Goal: Check status: Check status

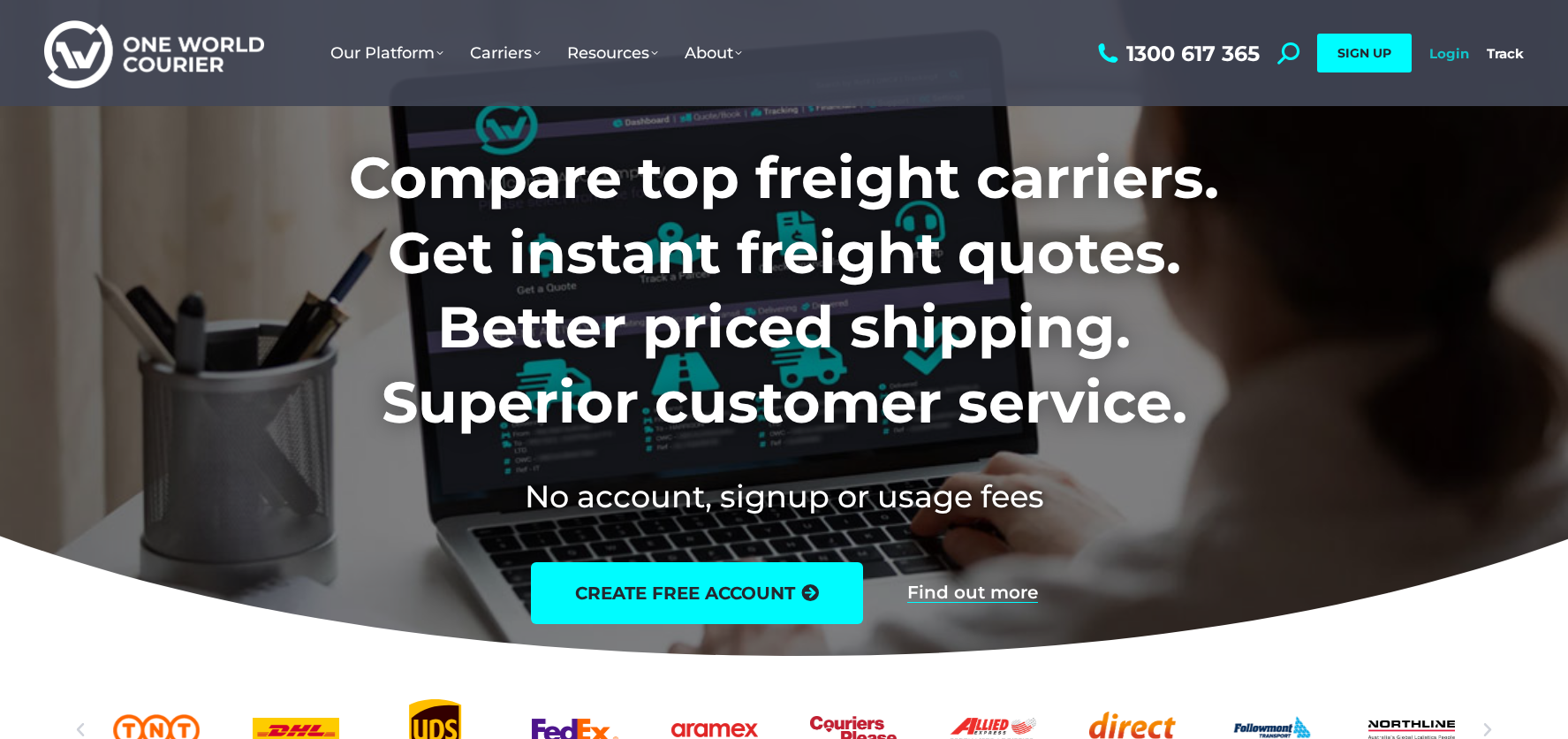
click at [1440, 50] on link "Login" at bounding box center [1449, 54] width 40 height 17
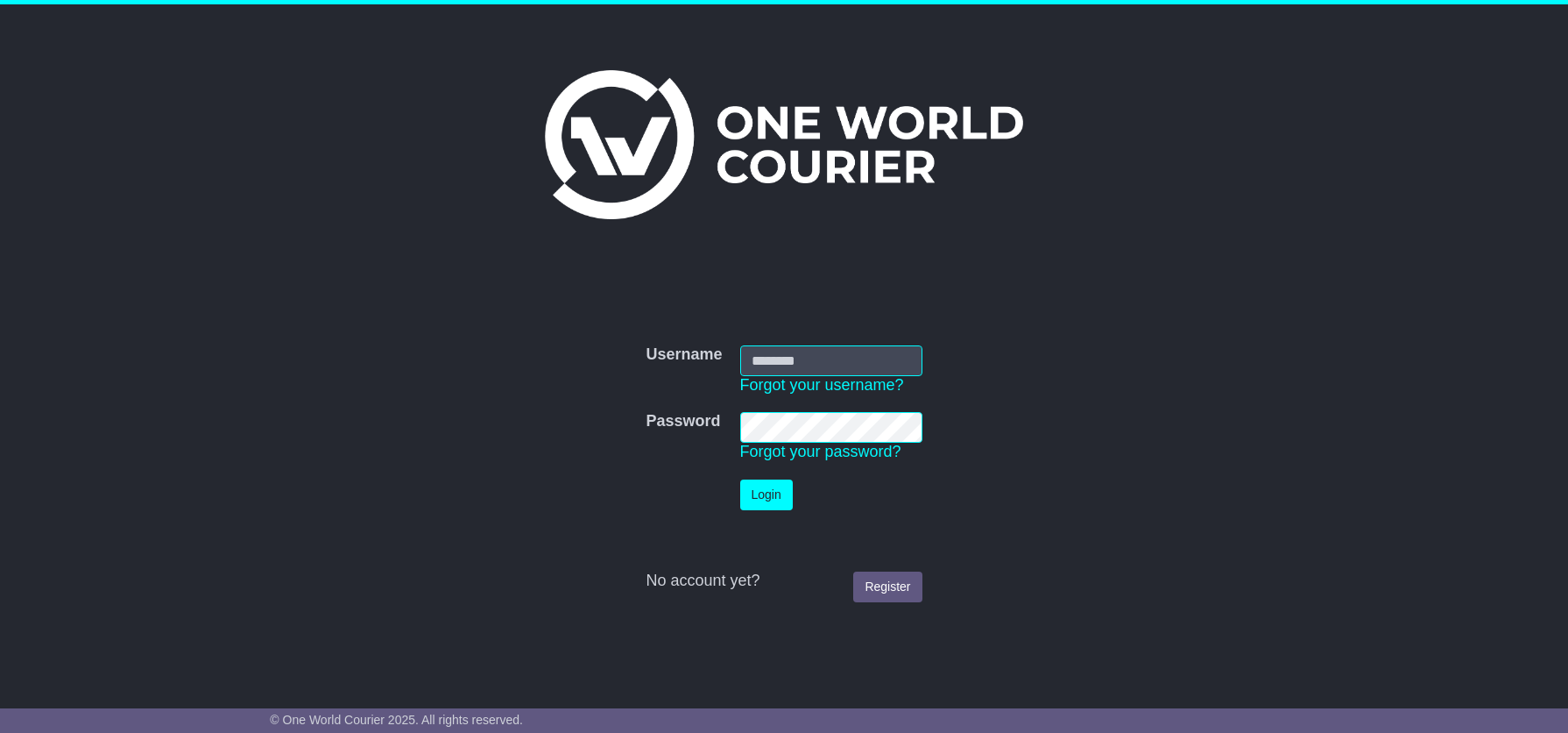
type input "**********"
click at [769, 494] on button "Login" at bounding box center [766, 494] width 52 height 30
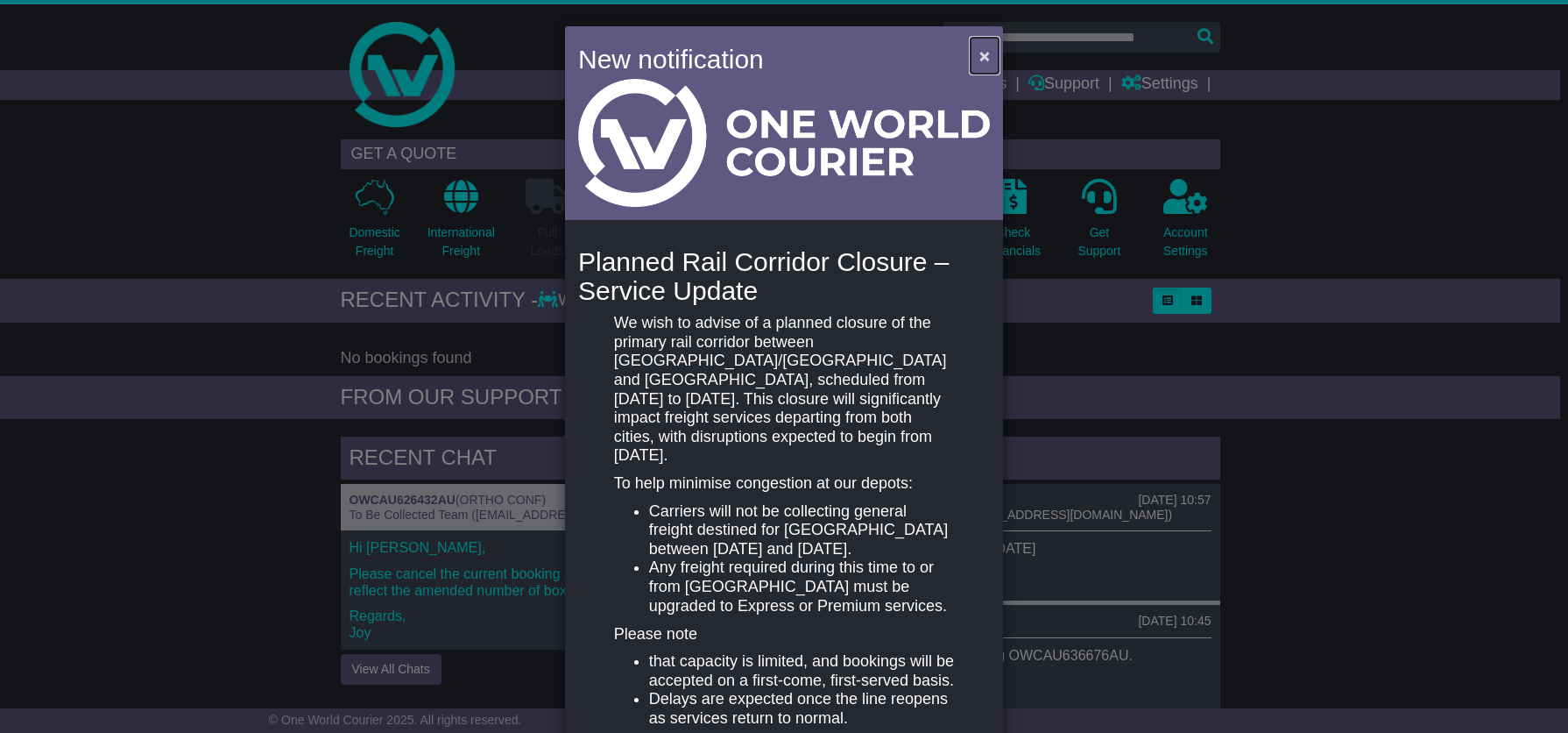
click at [979, 51] on span "×" at bounding box center [984, 56] width 10 height 20
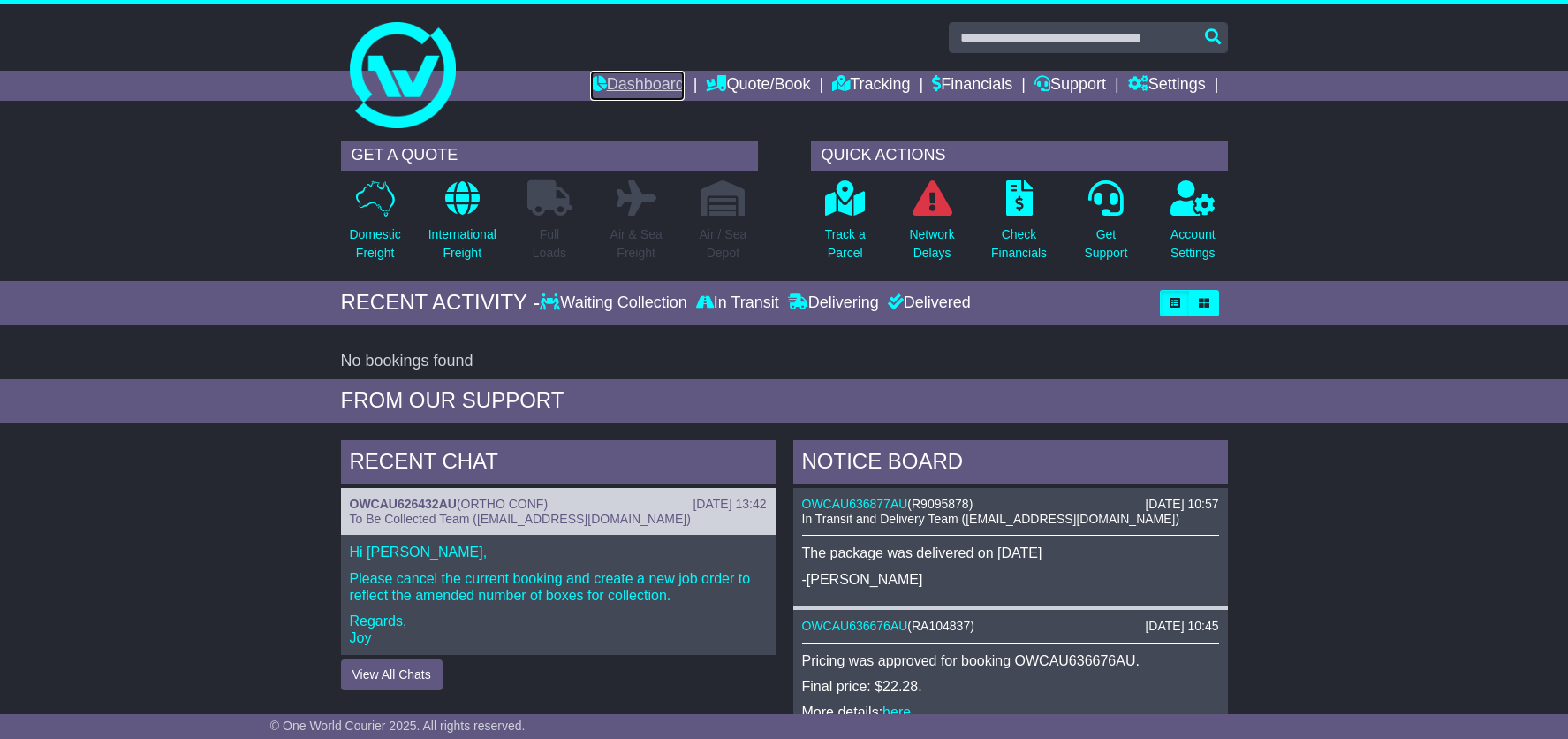
click at [648, 78] on link "Dashboard" at bounding box center [637, 85] width 95 height 30
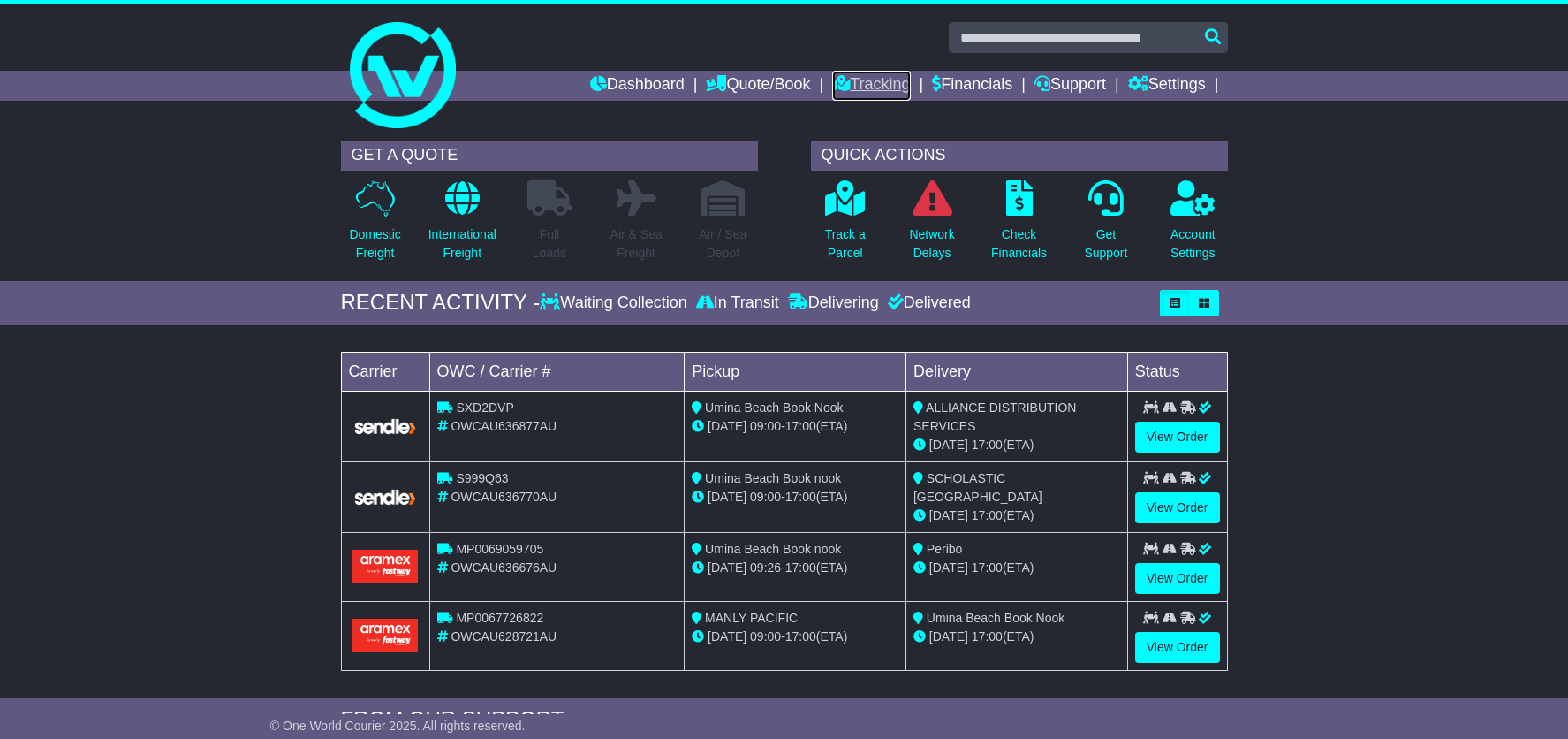
click at [854, 82] on link "Tracking" at bounding box center [872, 85] width 78 height 30
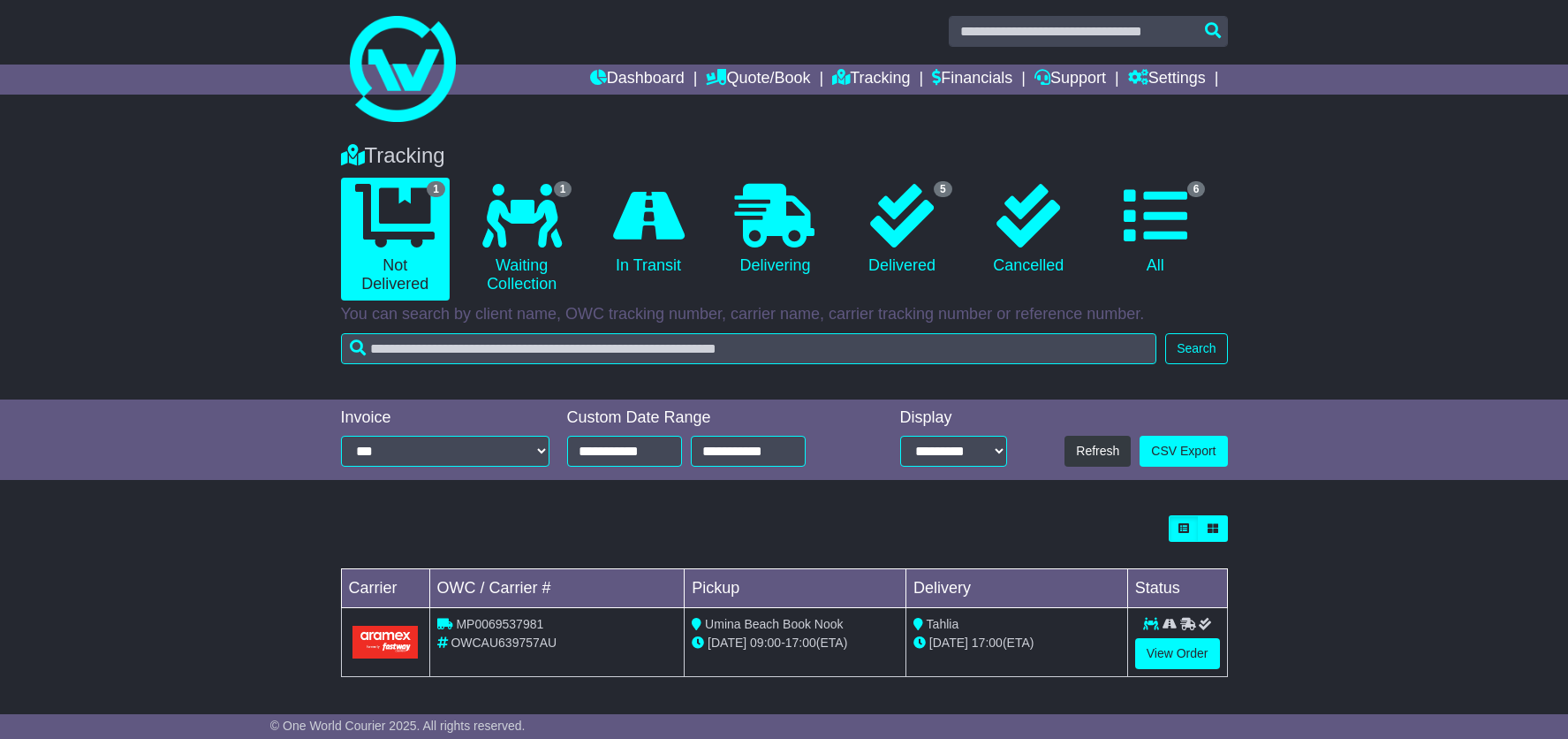
scroll to position [7, 0]
click at [1188, 650] on link "View Order" at bounding box center [1177, 652] width 84 height 31
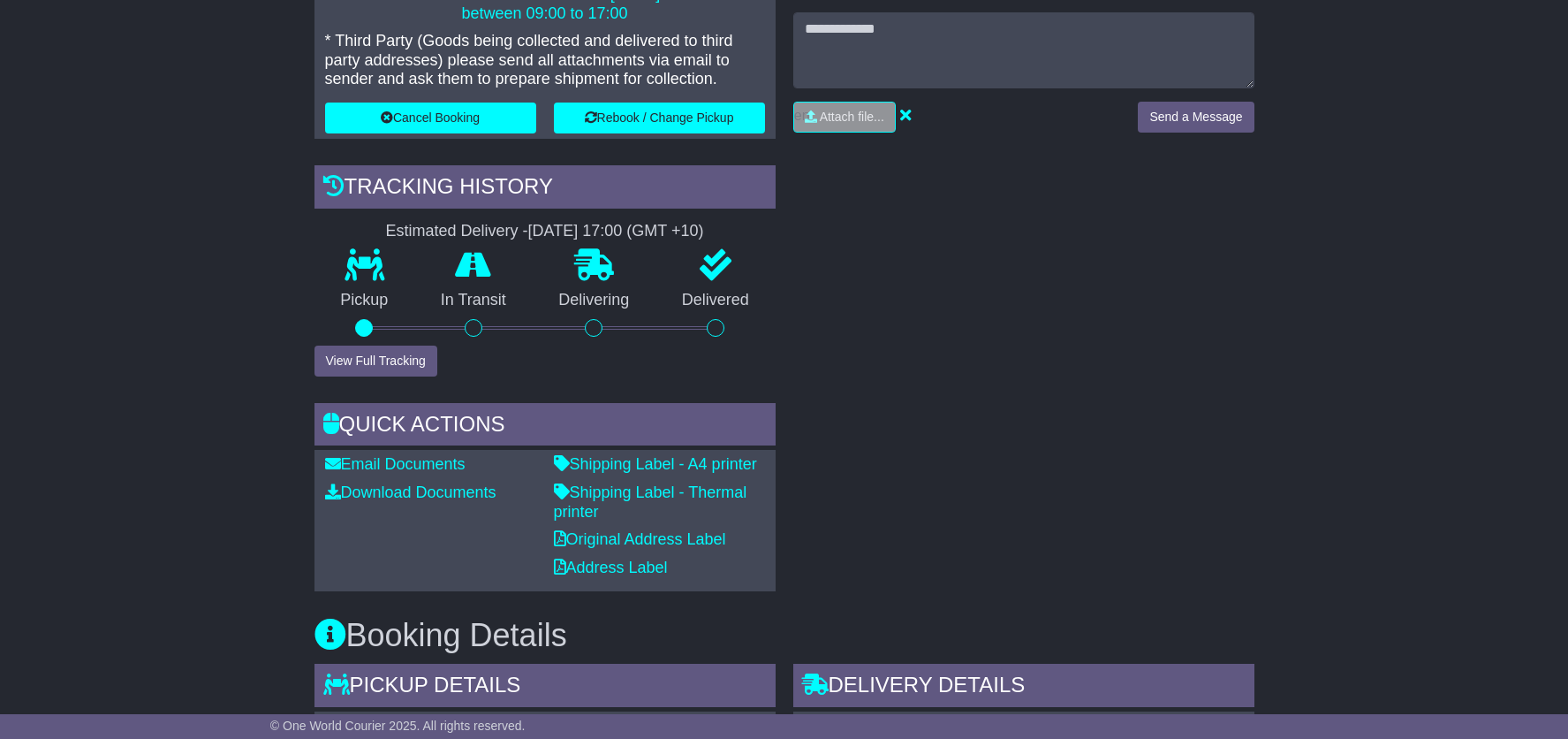
scroll to position [441, 0]
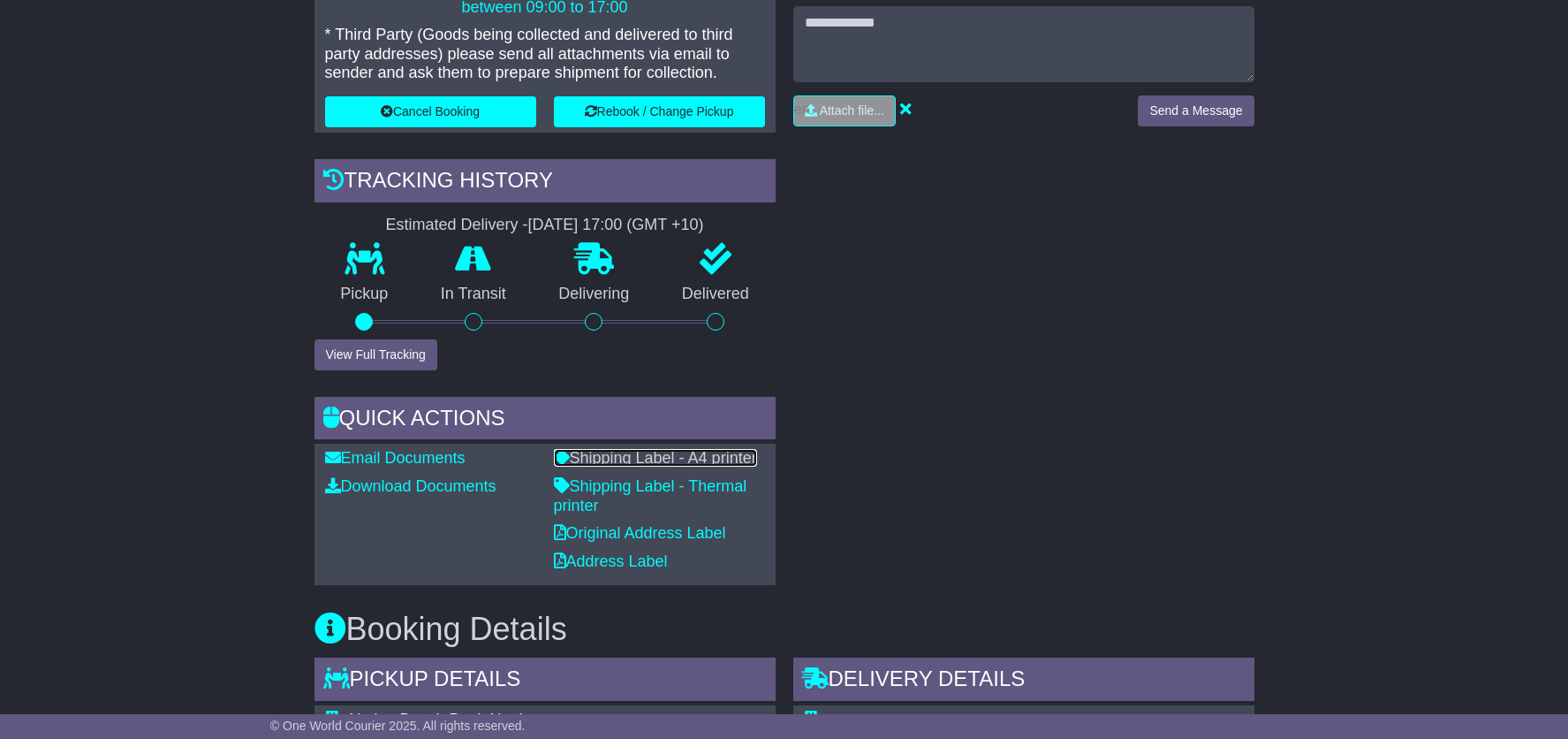
click at [680, 459] on link "Shipping Label - A4 printer" at bounding box center [655, 457] width 203 height 18
